Goal: Information Seeking & Learning: Learn about a topic

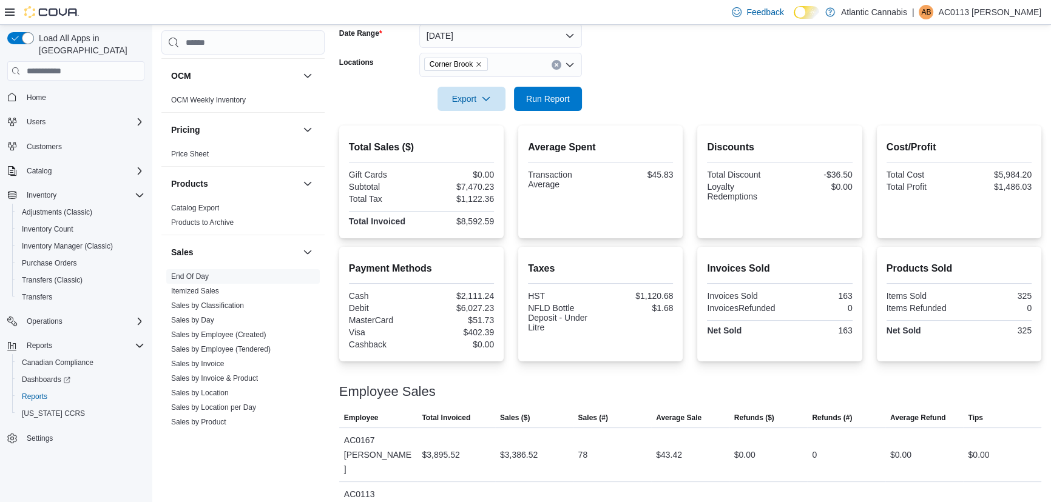
scroll to position [186, 0]
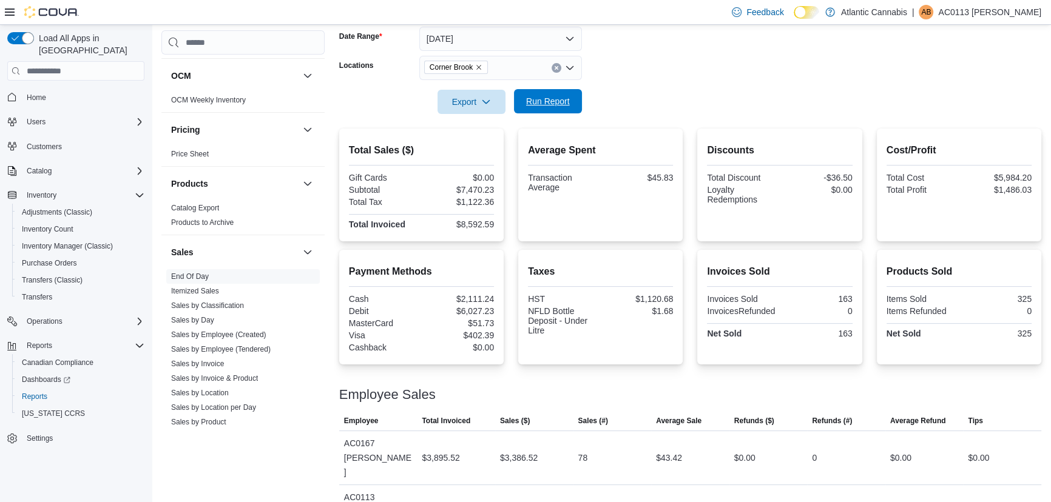
click at [558, 108] on span "Run Report" at bounding box center [547, 101] width 53 height 24
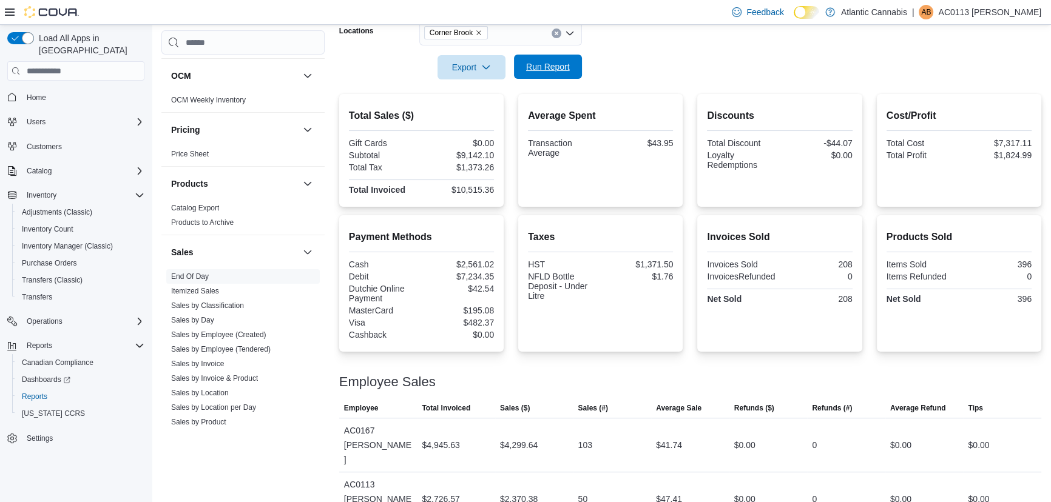
scroll to position [319, 0]
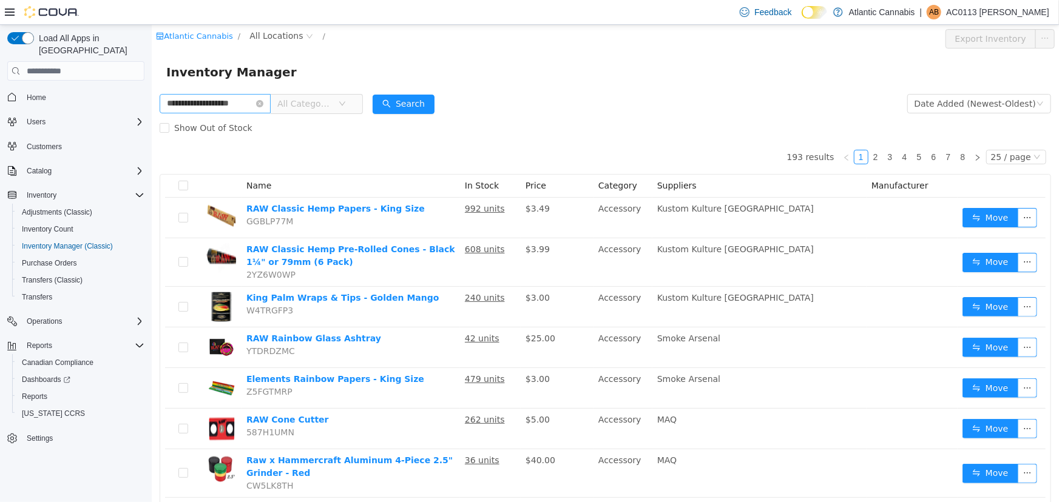
click at [263, 102] on icon "icon: close-circle" at bounding box center [258, 103] width 7 height 7
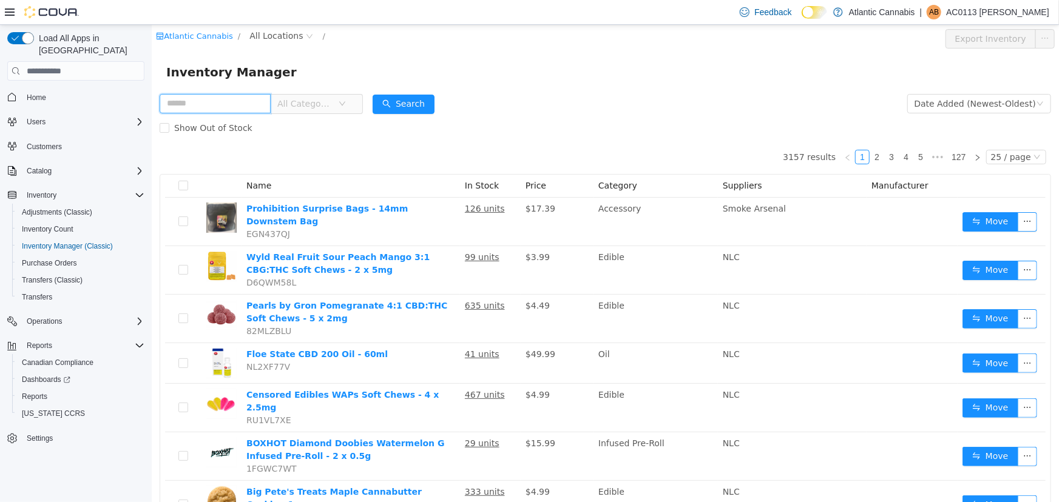
click at [269, 111] on input "text" at bounding box center [214, 103] width 111 height 19
type input "****"
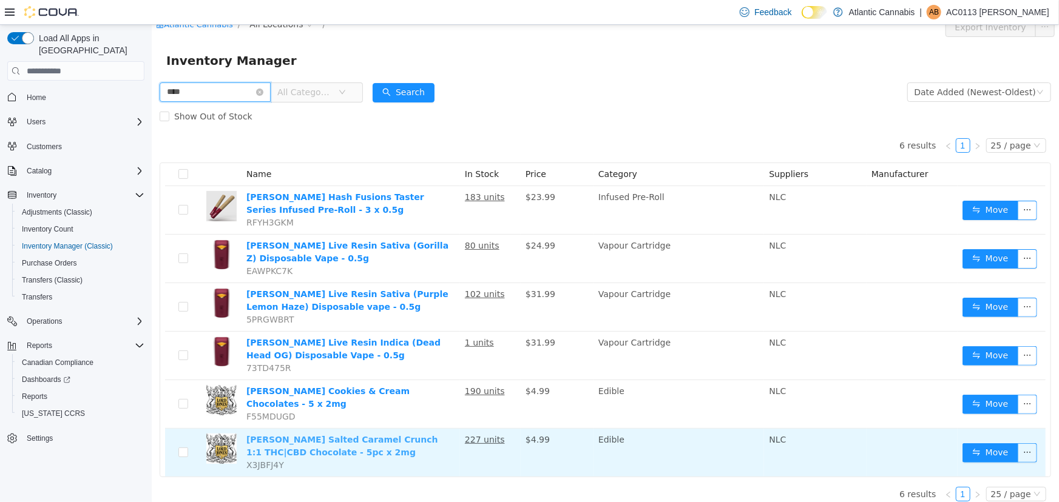
scroll to position [13, 0]
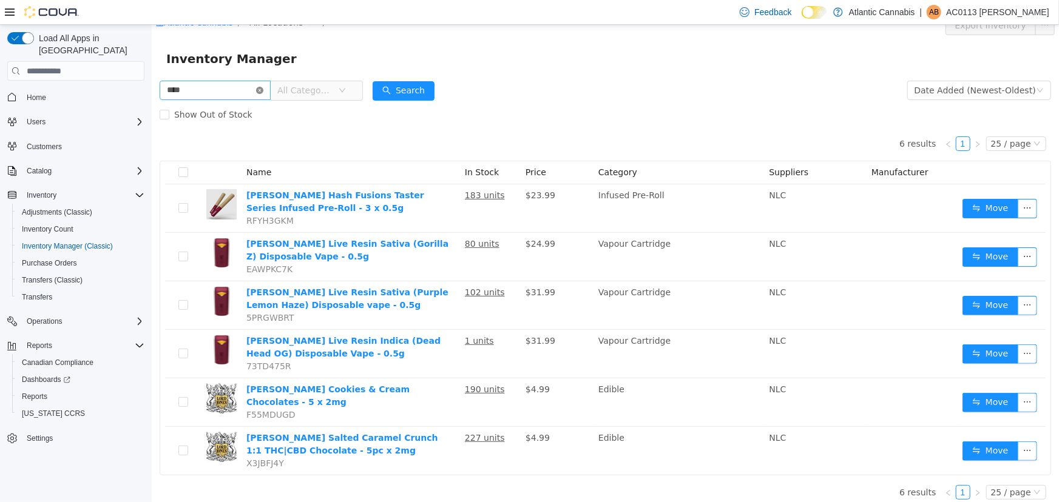
click at [263, 92] on icon "icon: close-circle" at bounding box center [258, 90] width 7 height 7
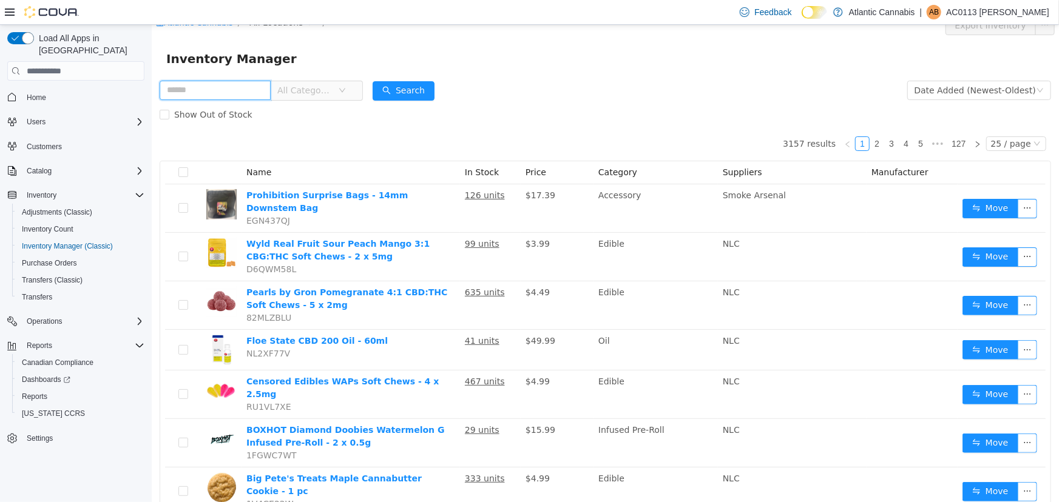
click at [234, 84] on input "text" at bounding box center [214, 90] width 111 height 19
type input "**********"
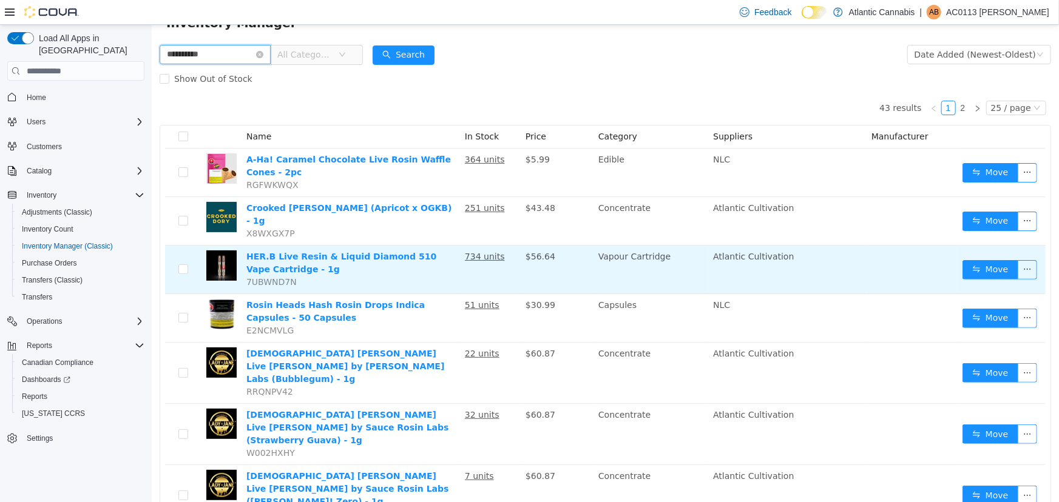
scroll to position [69, 0]
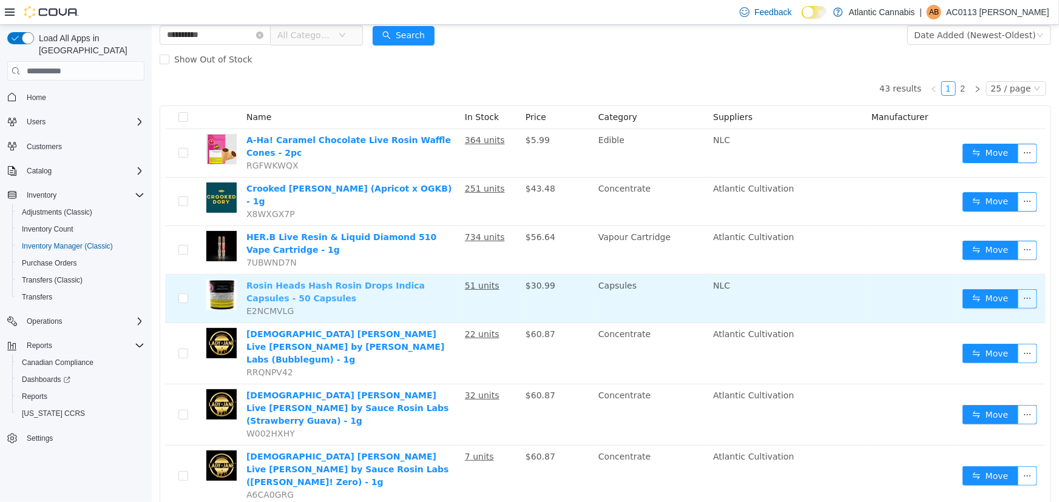
click at [303, 281] on link "Rosin Heads Hash Rosin Drops Indica Capsules - 50 Capsules" at bounding box center [335, 292] width 178 height 22
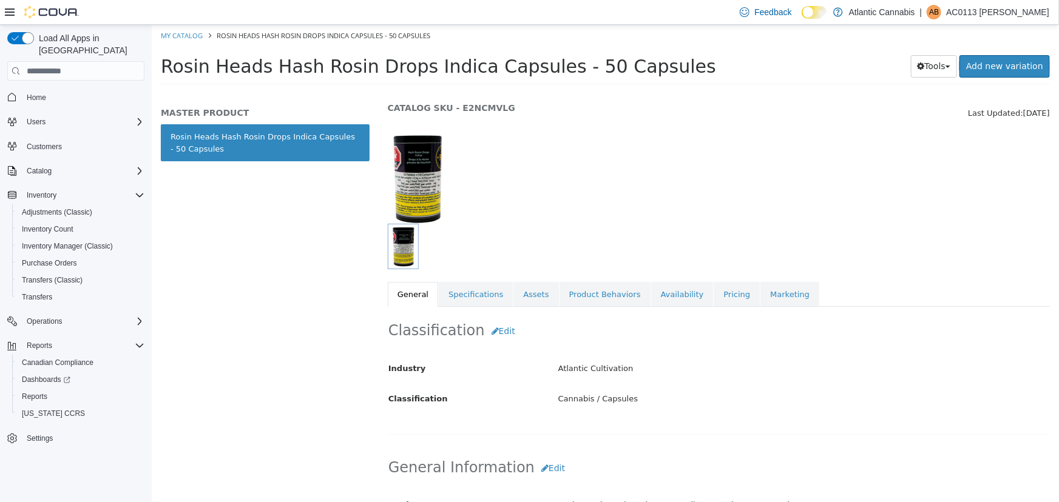
scroll to position [55, 0]
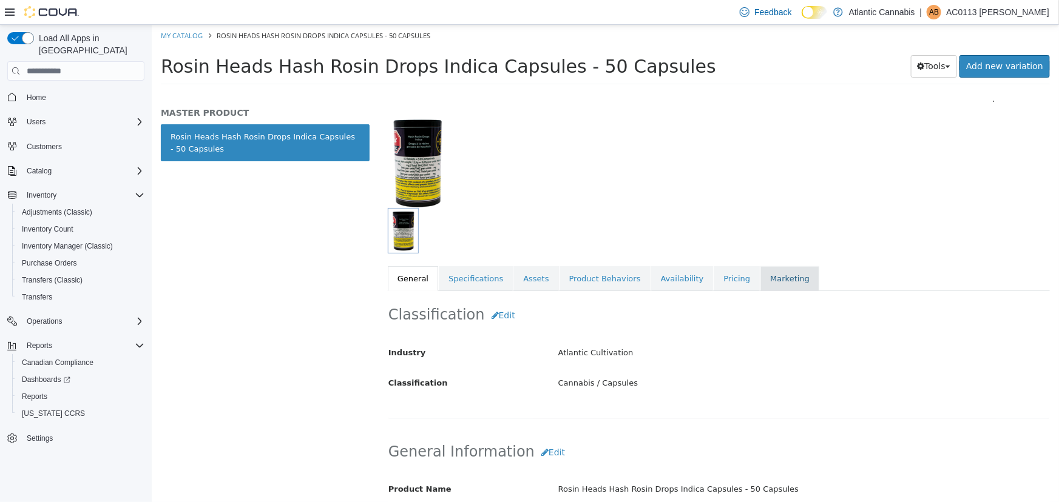
click at [763, 280] on link "Marketing" at bounding box center [789, 278] width 59 height 25
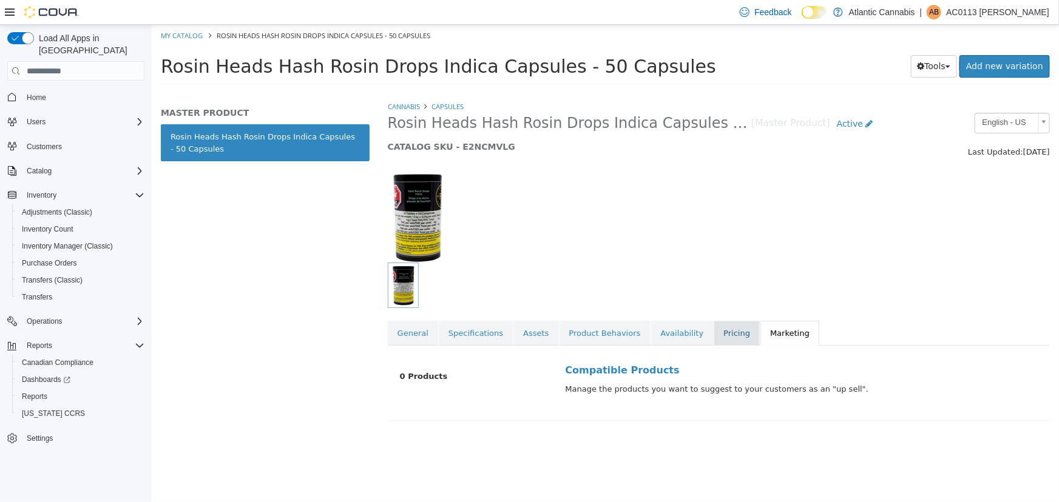
click at [713, 345] on link "Pricing" at bounding box center [736, 333] width 46 height 25
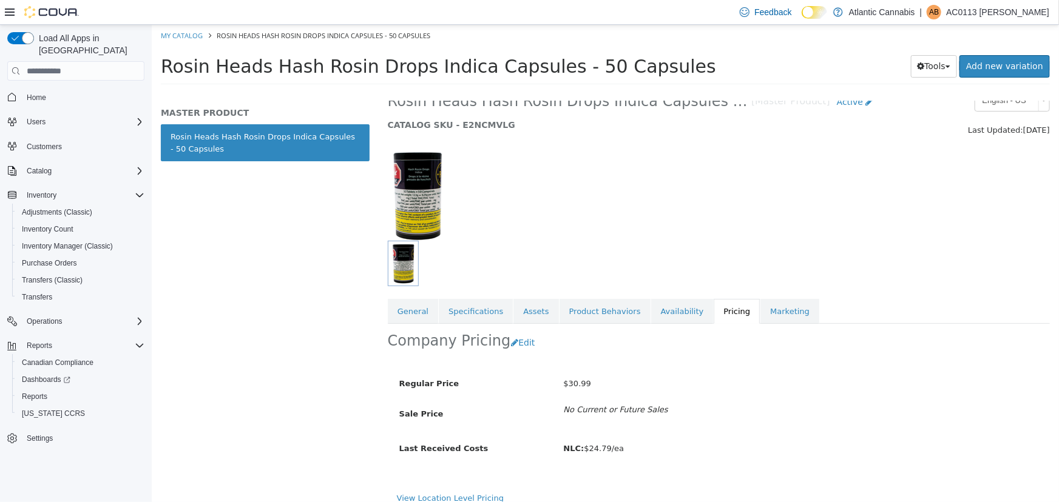
scroll to position [33, 0]
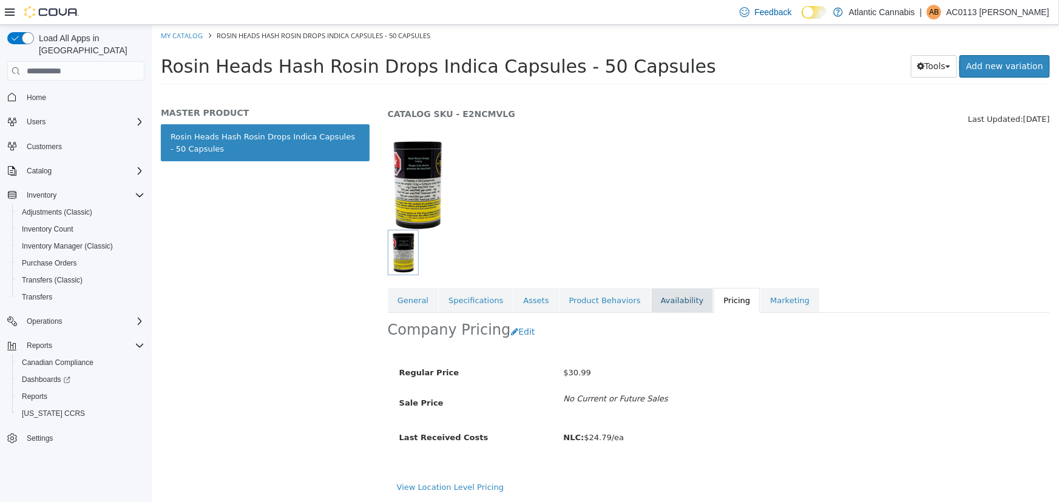
click at [651, 288] on link "Availability" at bounding box center [682, 300] width 63 height 25
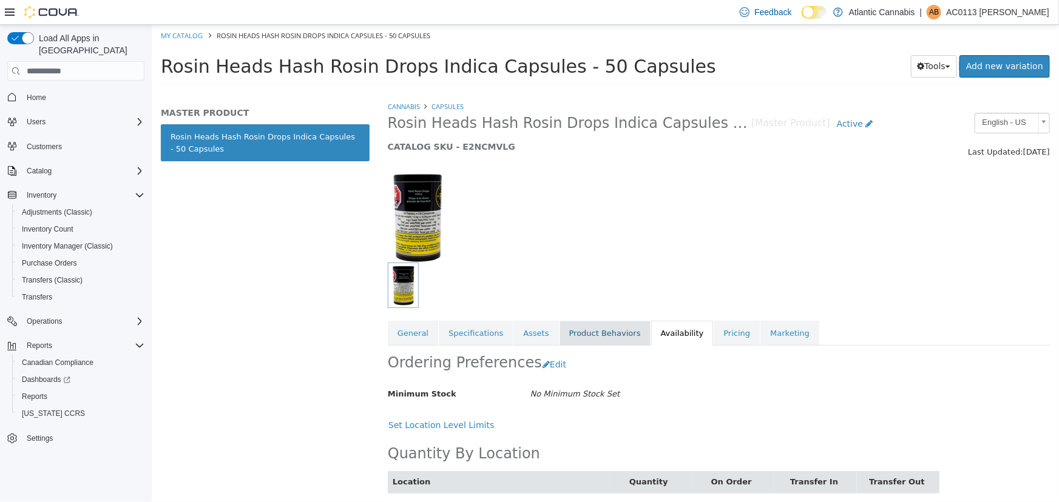
click at [593, 335] on link "Product Behaviors" at bounding box center [604, 333] width 91 height 25
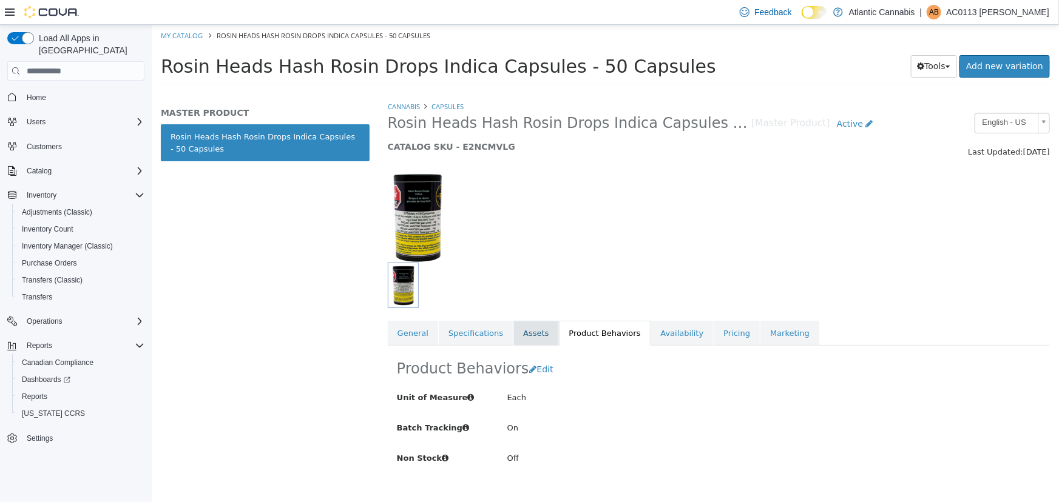
click at [533, 329] on link "Assets" at bounding box center [535, 333] width 45 height 25
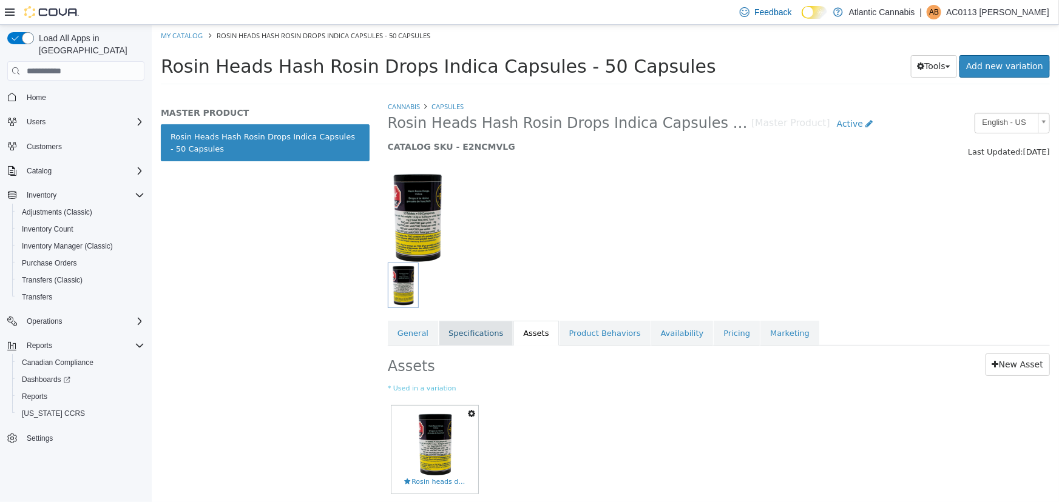
click at [455, 332] on link "Specifications" at bounding box center [475, 333] width 74 height 25
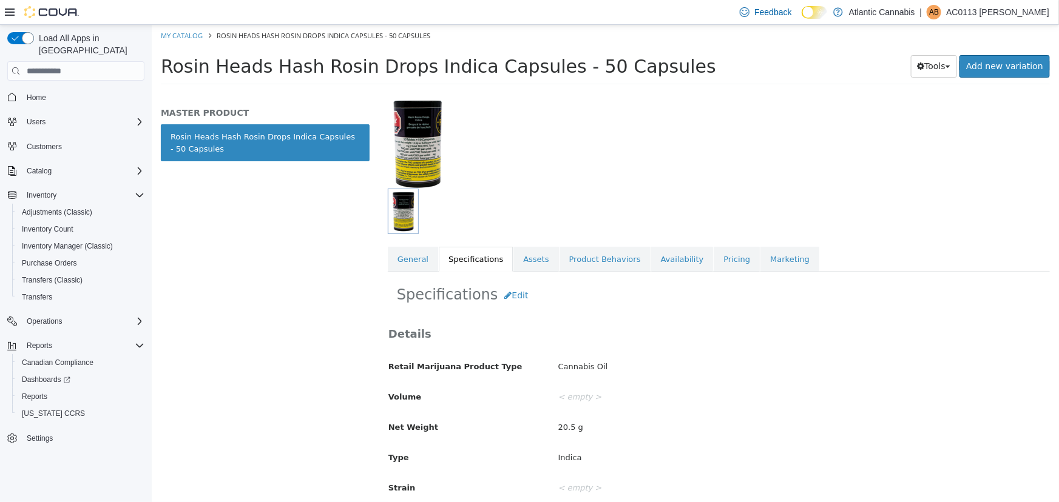
scroll to position [66, 0]
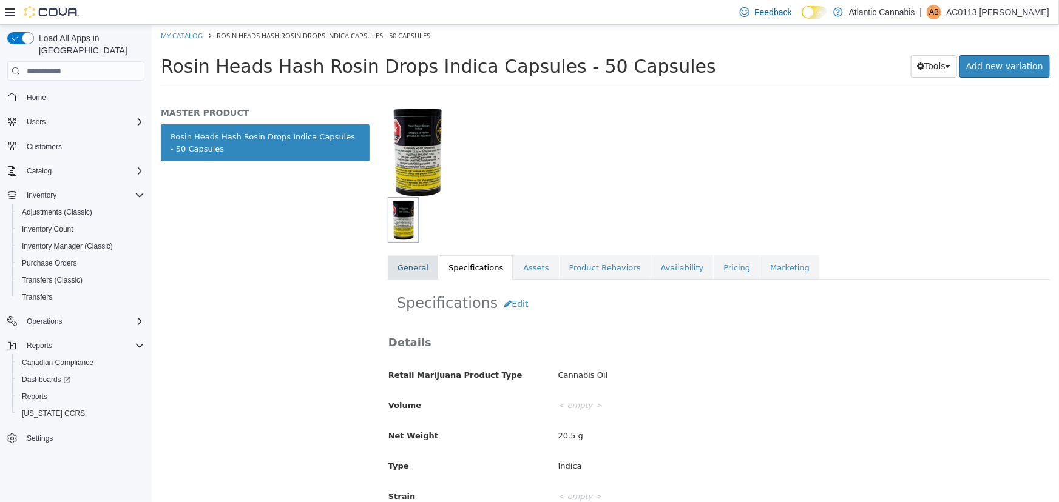
click at [408, 268] on link "General" at bounding box center [412, 267] width 50 height 25
